Goal: Navigation & Orientation: Find specific page/section

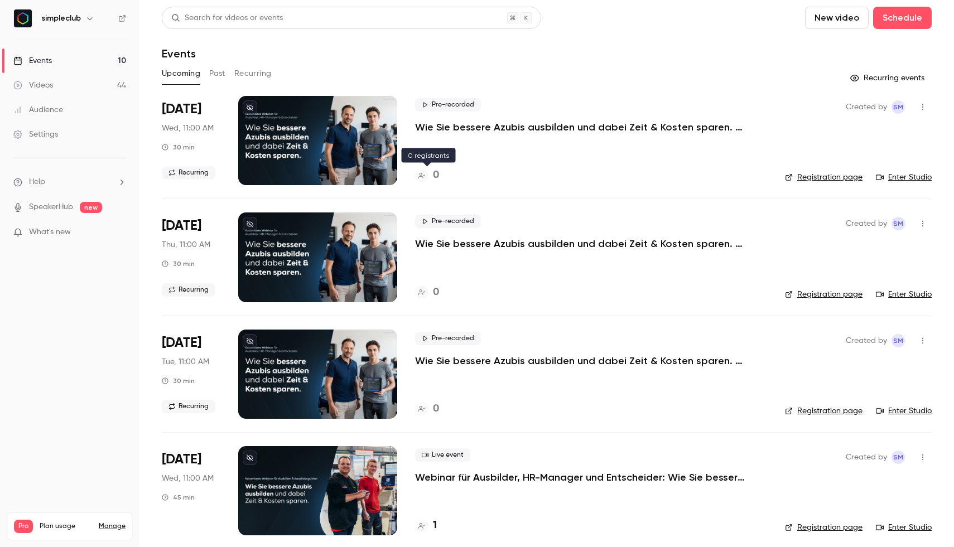
click at [437, 175] on h4 "0" at bounding box center [436, 175] width 6 height 15
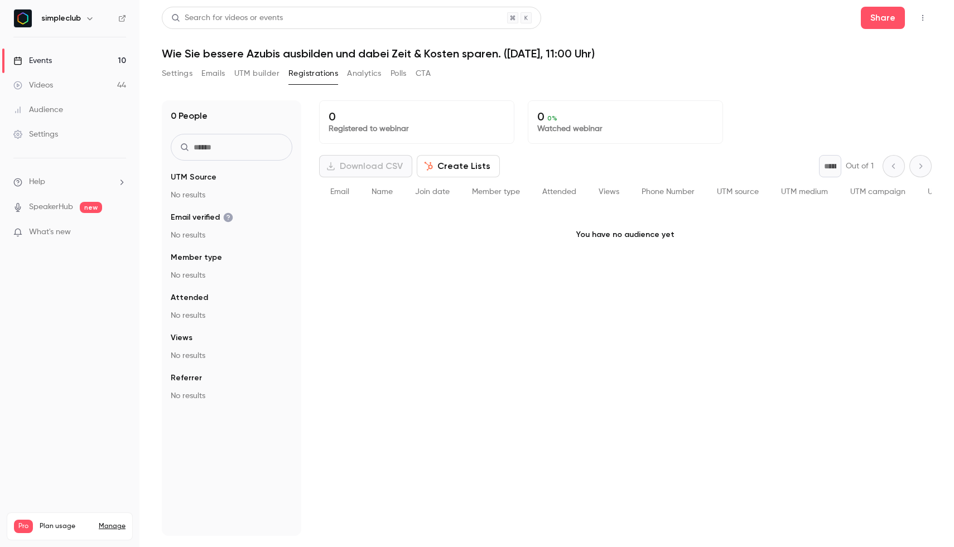
click at [52, 55] on div "Events" at bounding box center [32, 60] width 38 height 11
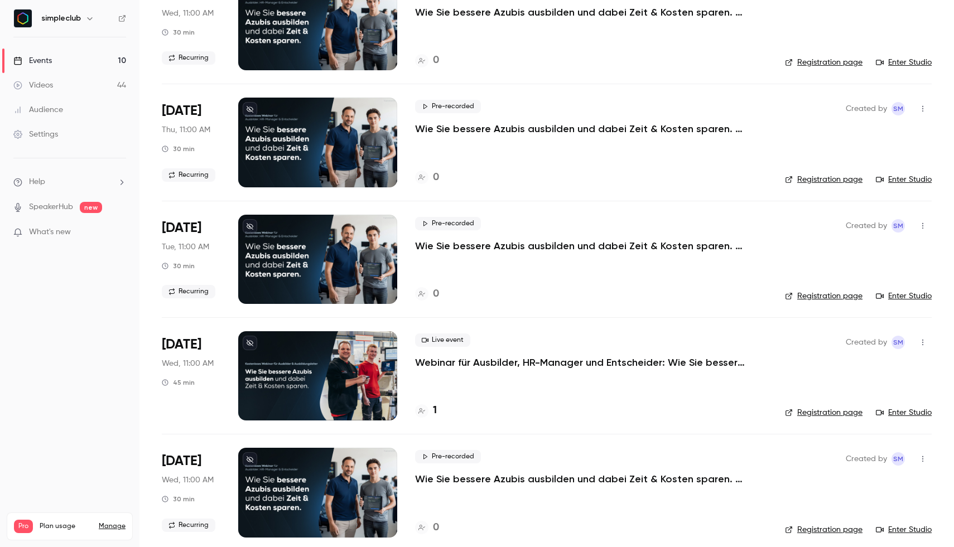
scroll to position [136, 0]
